Goal: Obtain resource: Obtain resource

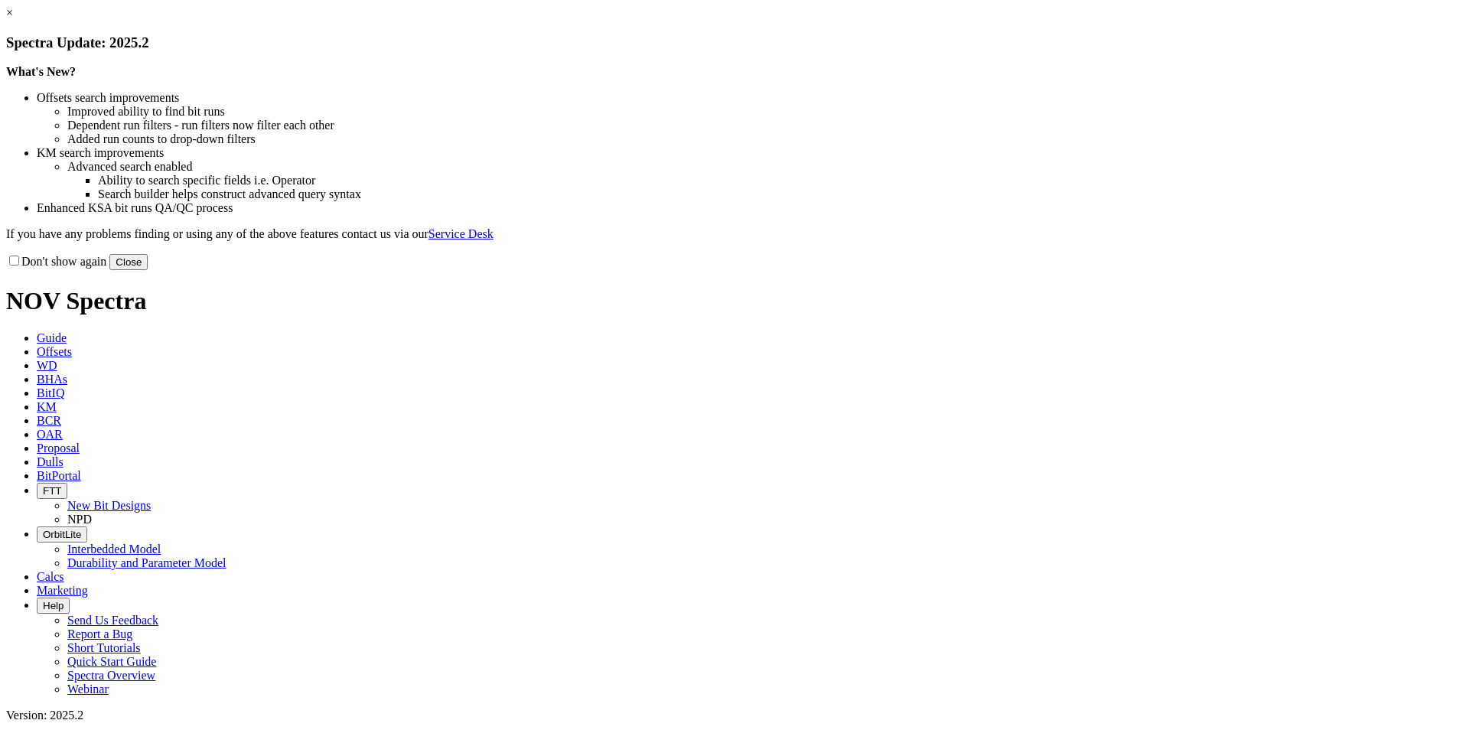
click at [13, 19] on link "×" at bounding box center [9, 12] width 7 height 13
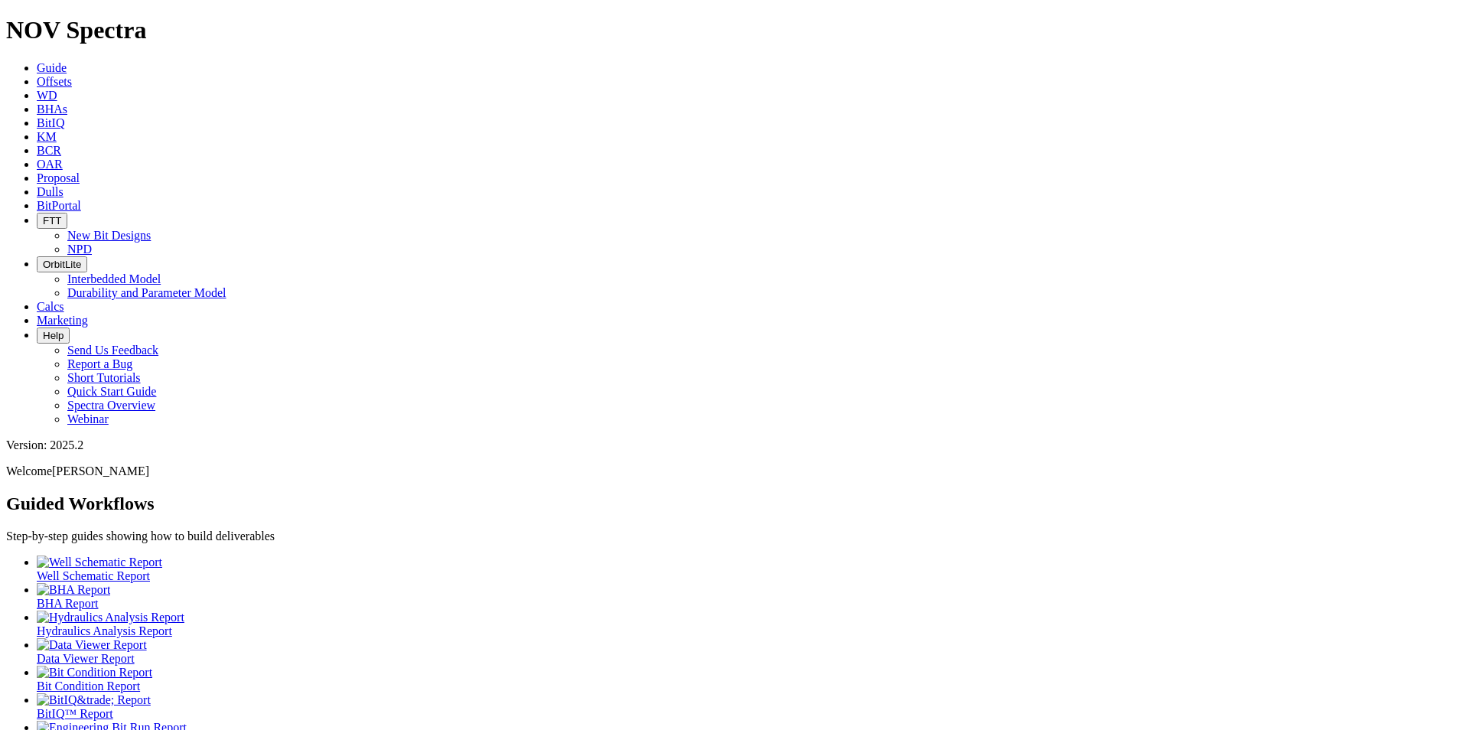
click at [37, 75] on icon at bounding box center [37, 81] width 0 height 13
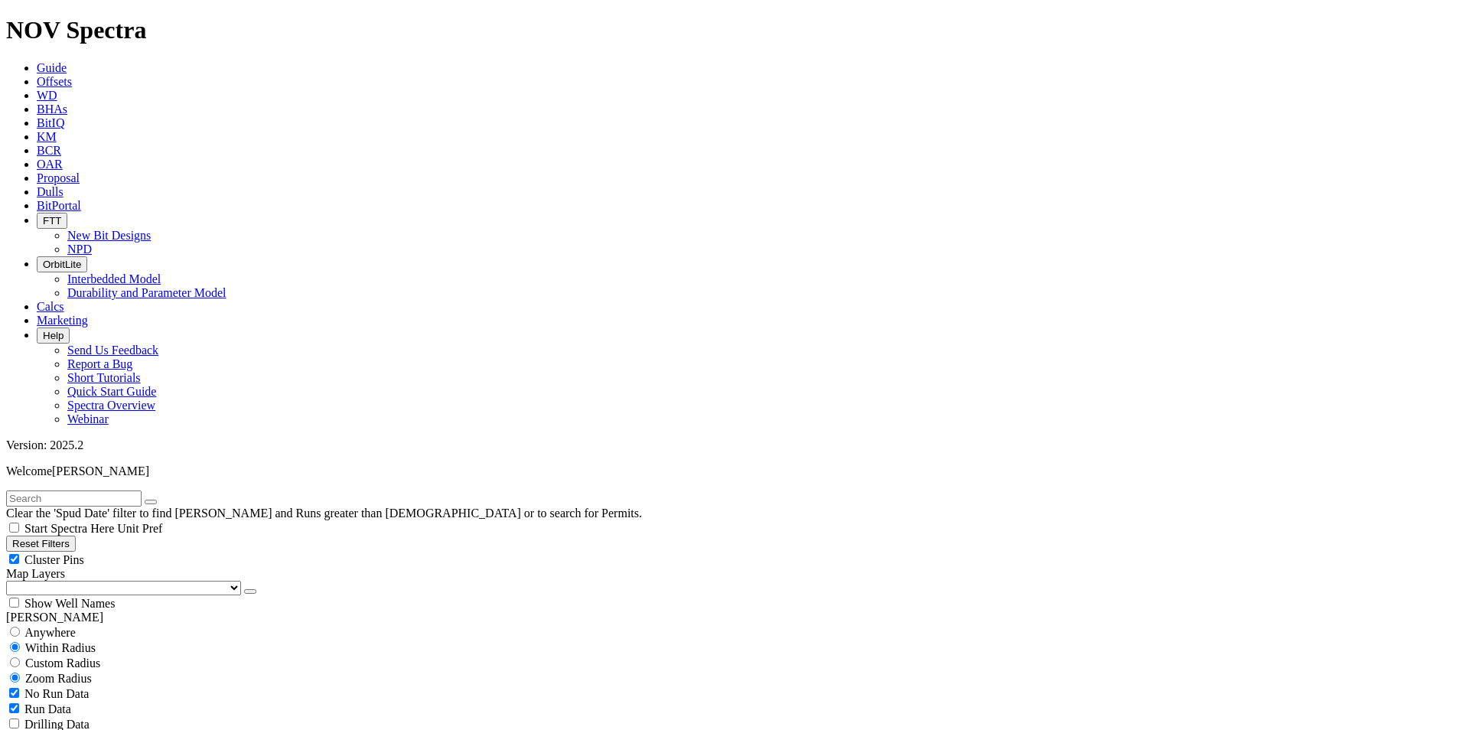
type input "[DATE]"
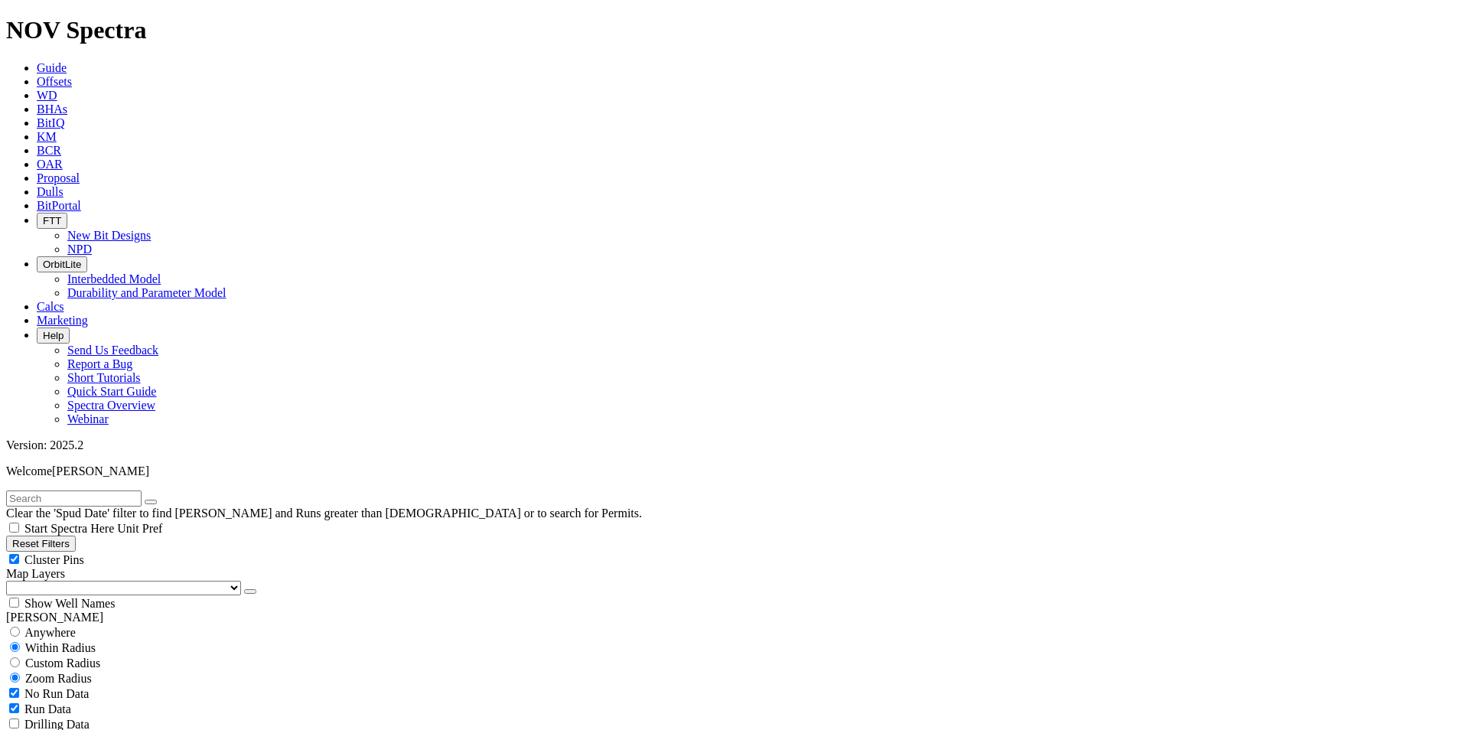
select select "7.875"
checkbox input "false"
select select "? number:7.875 ?"
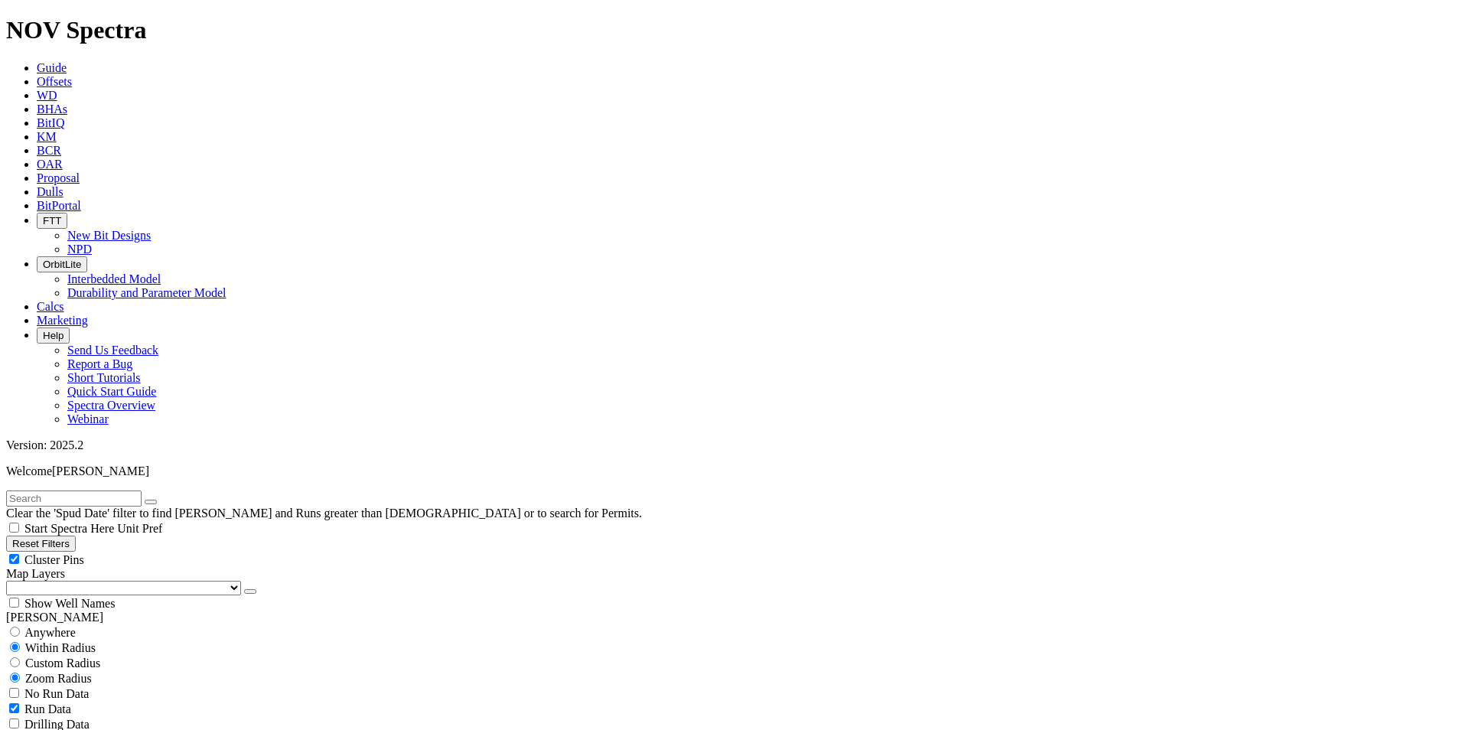
scroll to position [904, 0]
